Goal: Information Seeking & Learning: Learn about a topic

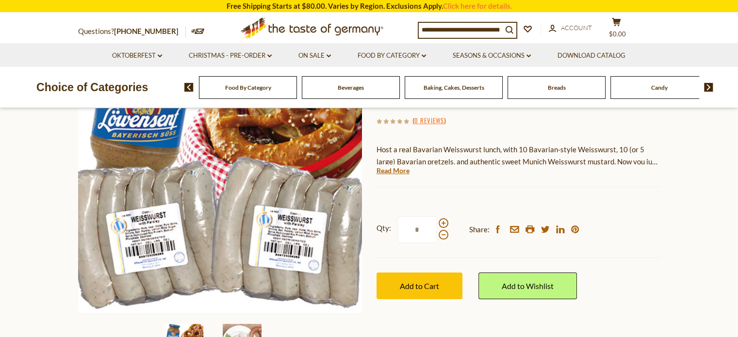
scroll to position [145, 0]
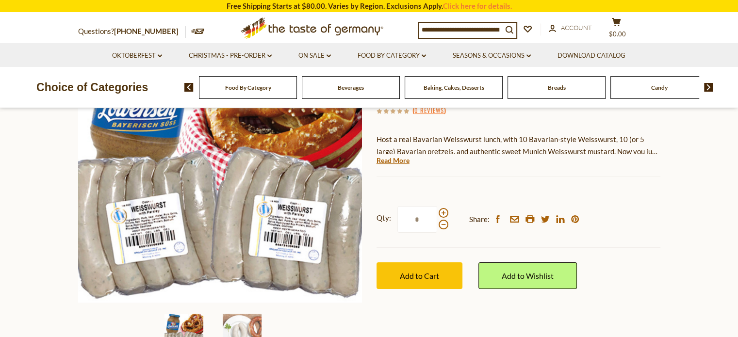
click at [26, 189] on section "Home Seasons & Occasions Father's Day The Taste of Germany Weisswurst & Pretzel…" at bounding box center [369, 183] width 738 height 431
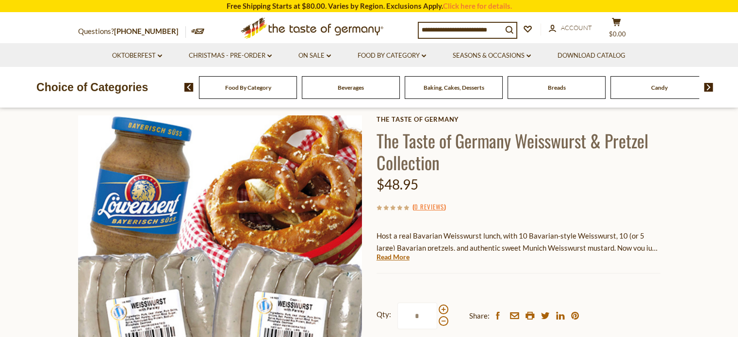
scroll to position [0, 0]
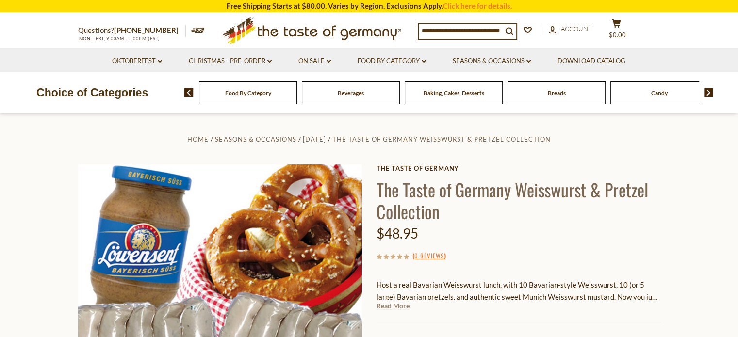
click at [396, 307] on link "Read More" at bounding box center [392, 306] width 33 height 10
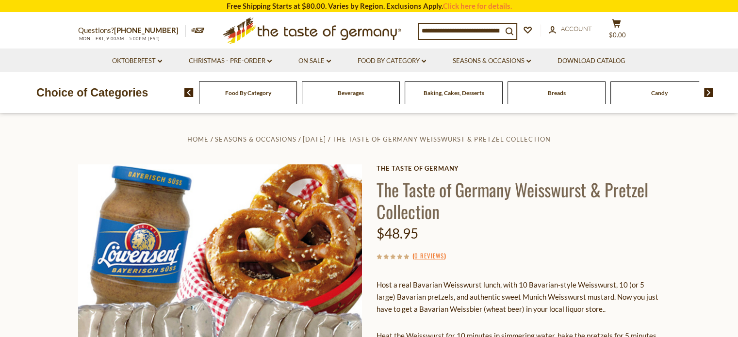
click at [477, 31] on input at bounding box center [459, 31] width 83 height 14
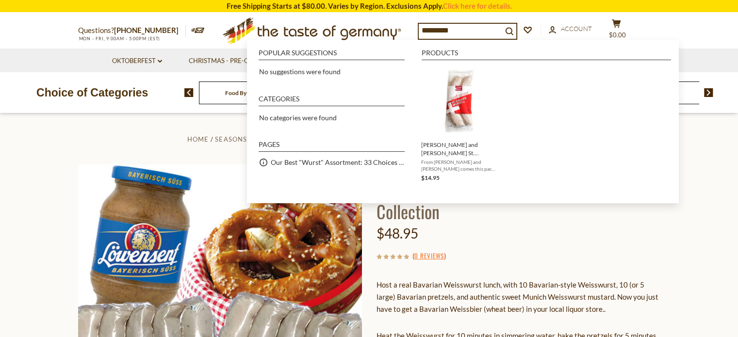
drag, startPoint x: 444, startPoint y: 32, endPoint x: 436, endPoint y: 32, distance: 8.2
click at [436, 32] on input "*********" at bounding box center [459, 31] width 83 height 14
click at [434, 29] on input "*********" at bounding box center [459, 31] width 83 height 14
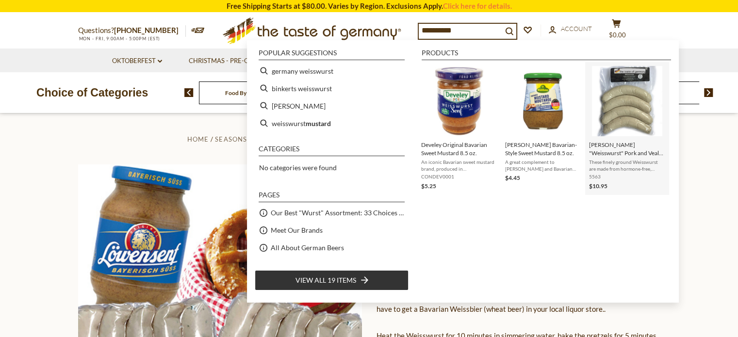
type input "**********"
click at [645, 125] on img "Instant Search Results" at bounding box center [627, 101] width 70 height 70
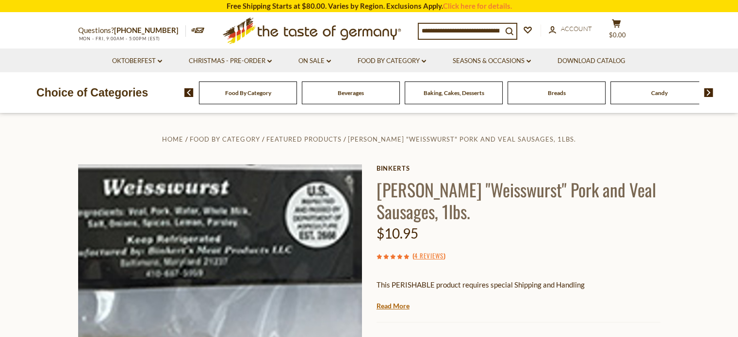
click at [254, 204] on img at bounding box center [220, 306] width 284 height 284
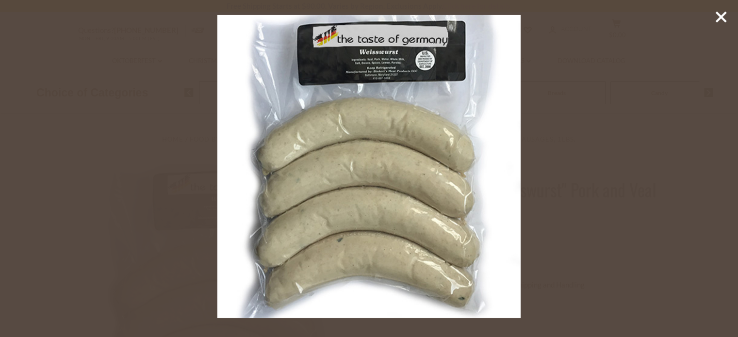
click at [381, 71] on img at bounding box center [369, 167] width 304 height 304
click at [370, 91] on img at bounding box center [369, 167] width 304 height 304
click at [720, 16] on line at bounding box center [721, 17] width 10 height 10
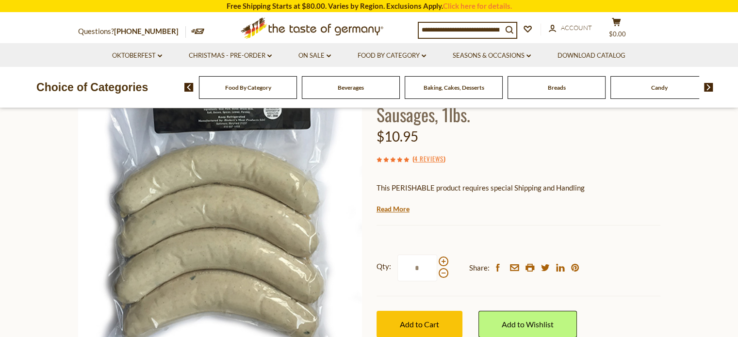
scroll to position [145, 0]
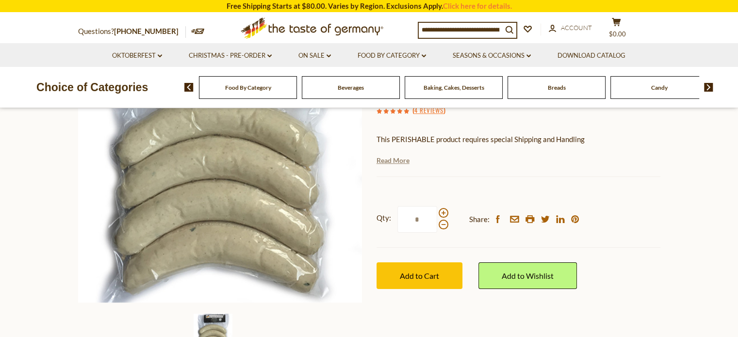
click at [387, 162] on link "Read More" at bounding box center [392, 161] width 33 height 10
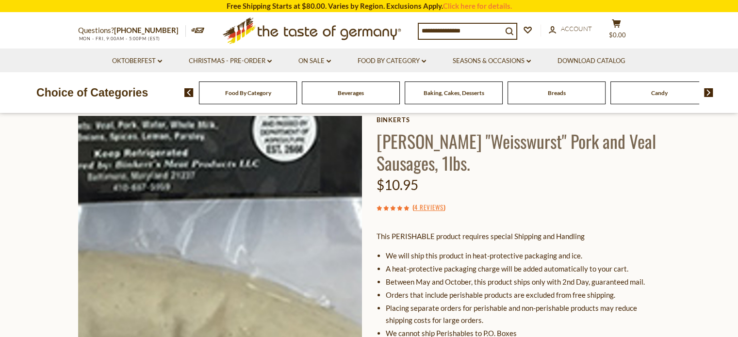
scroll to position [0, 0]
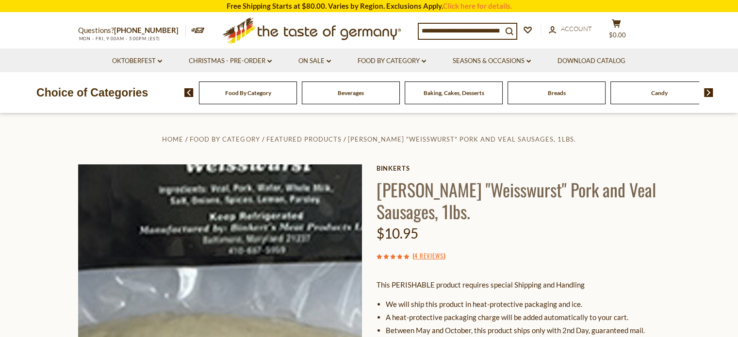
click at [221, 213] on img at bounding box center [220, 306] width 284 height 284
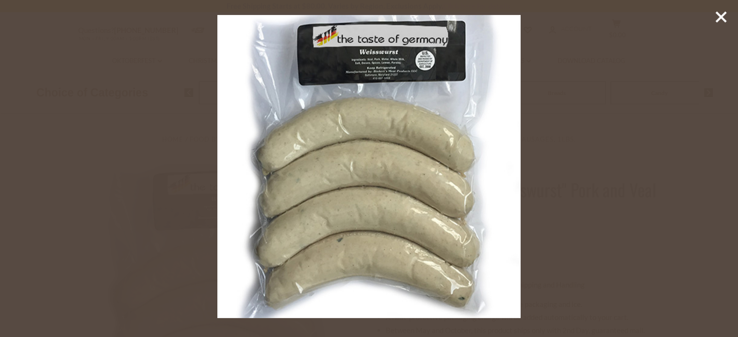
click at [724, 19] on icon at bounding box center [720, 17] width 15 height 15
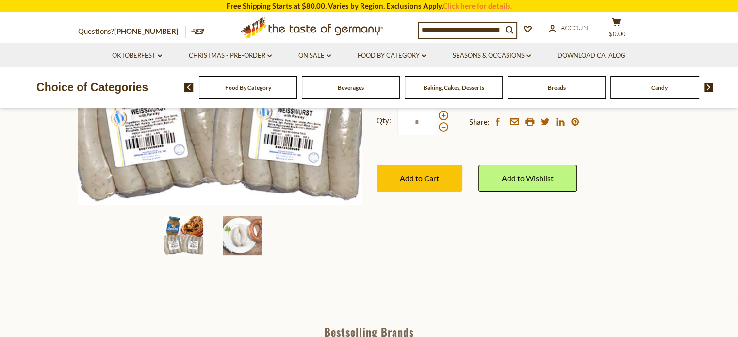
scroll to position [242, 0]
click at [229, 241] on img at bounding box center [242, 236] width 39 height 39
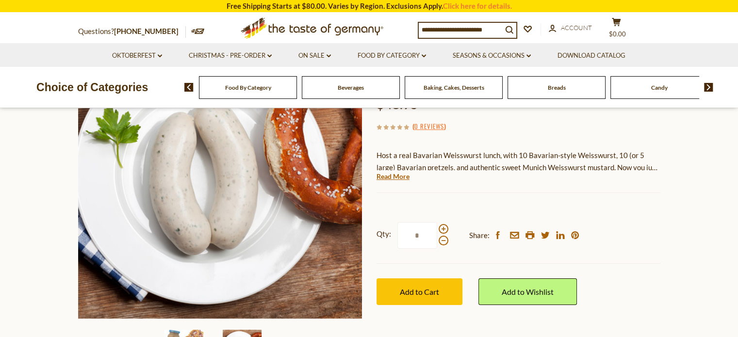
scroll to position [145, 0]
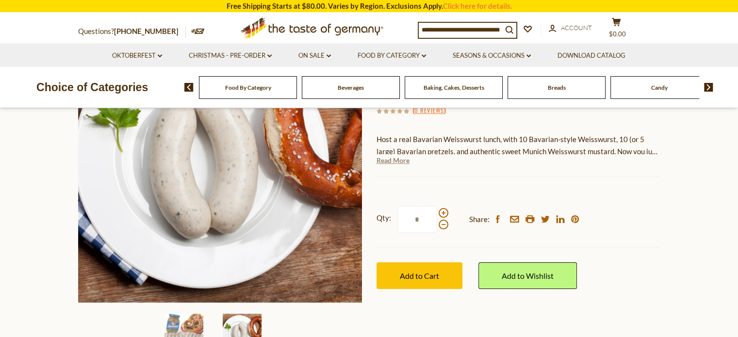
click at [391, 161] on link "Read More" at bounding box center [392, 161] width 33 height 10
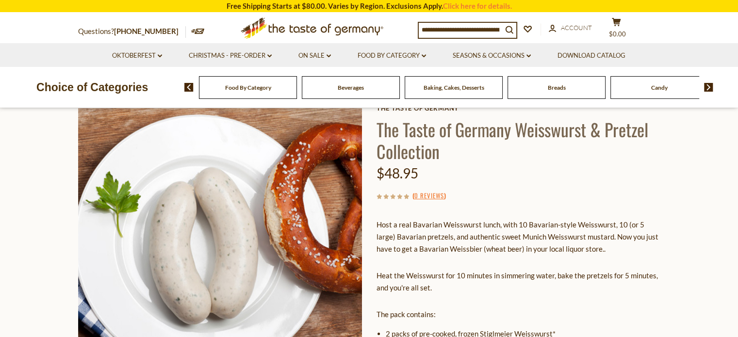
scroll to position [242, 0]
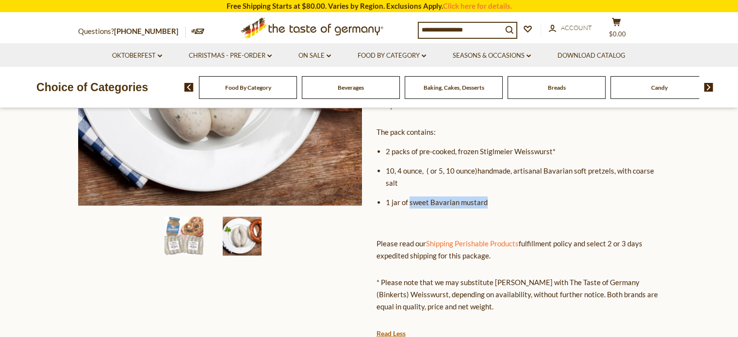
drag, startPoint x: 489, startPoint y: 201, endPoint x: 408, endPoint y: 205, distance: 80.6
click at [408, 205] on li "1 jar of sweet Bavarian mustard" at bounding box center [523, 202] width 274 height 12
copy li "sweet Bavarian mustard"
click at [472, 27] on input at bounding box center [459, 30] width 83 height 14
paste input "**********"
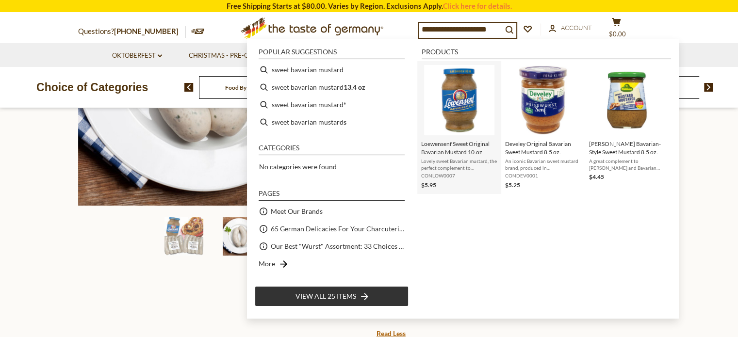
type input "**********"
click at [456, 112] on img "Loewensenf Sweet Original Bavarian Mustard 10.oz" at bounding box center [459, 100] width 70 height 70
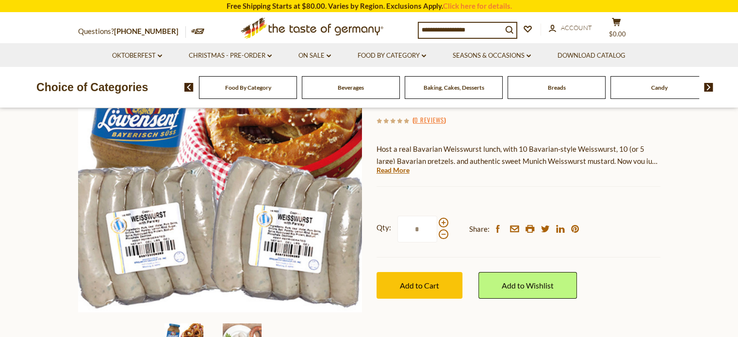
scroll to position [48, 0]
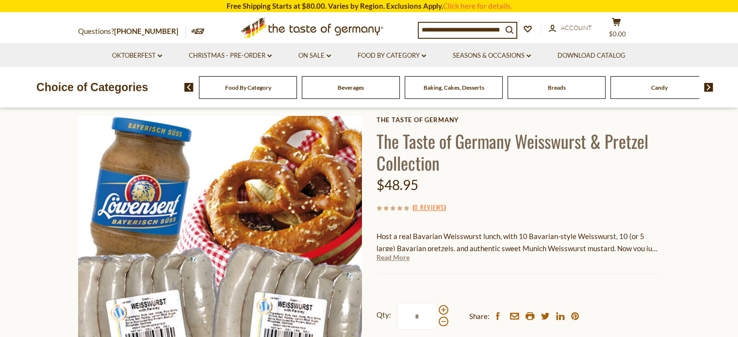
click at [392, 259] on link "Read More" at bounding box center [392, 258] width 33 height 10
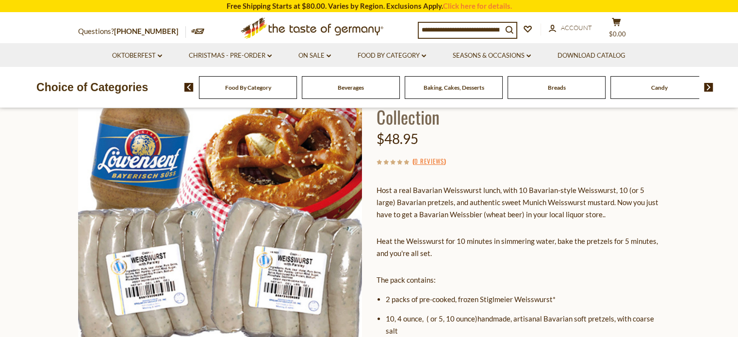
scroll to position [145, 0]
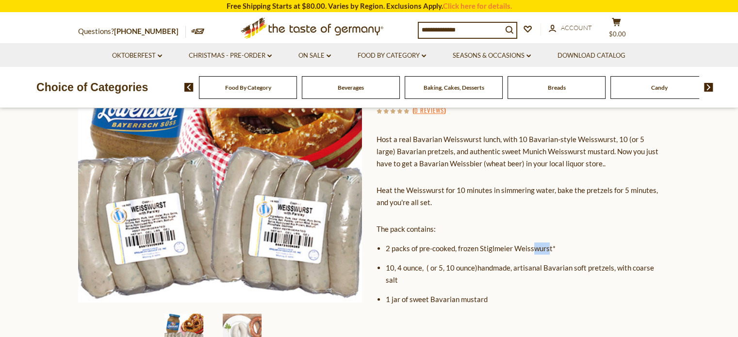
drag, startPoint x: 549, startPoint y: 248, endPoint x: 533, endPoint y: 248, distance: 16.0
click at [533, 248] on li "2 packs of pre-cooked, frozen Stiglmeier Weisswurst*" at bounding box center [523, 248] width 274 height 12
click at [551, 249] on li "2 packs of pre-cooked, frozen Stiglmeier Weisswurst*" at bounding box center [523, 248] width 274 height 12
drag, startPoint x: 551, startPoint y: 249, endPoint x: 479, endPoint y: 248, distance: 71.8
click at [479, 248] on li "2 packs of pre-cooked, frozen Stiglmeier Weisswurst*" at bounding box center [523, 248] width 274 height 12
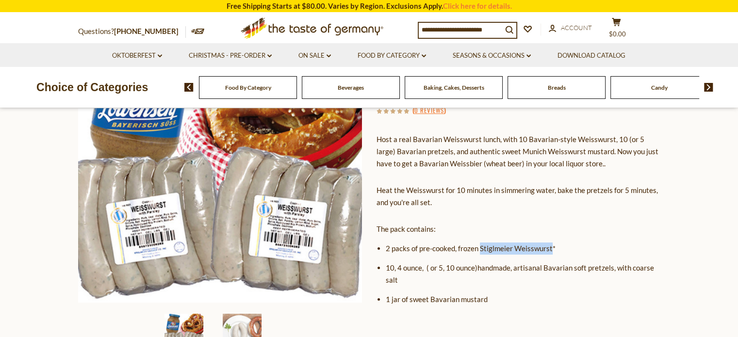
copy li "Stiglmeier Weisswurst"
click at [438, 188] on p "Heat the Weisswurst for 10 minutes in simmering water, bake the pretzels for 5 …" at bounding box center [518, 196] width 284 height 24
